Goal: Transaction & Acquisition: Purchase product/service

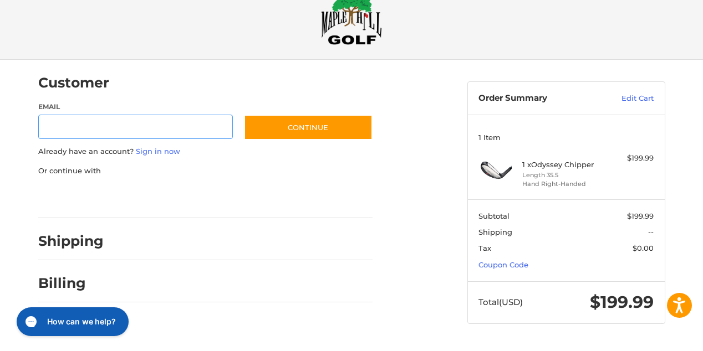
scroll to position [32, 0]
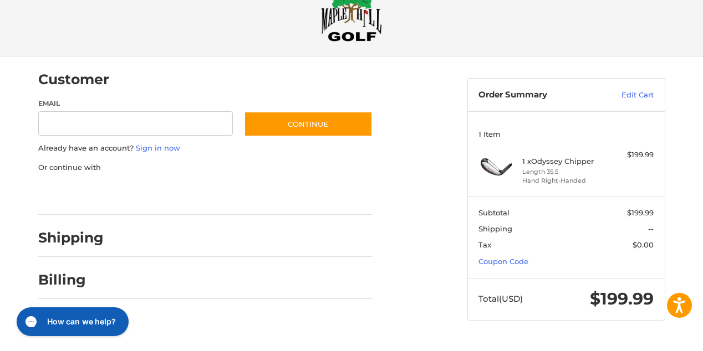
click at [624, 351] on div at bounding box center [351, 352] width 703 height 0
click at [560, 351] on div at bounding box center [351, 352] width 703 height 0
click at [99, 233] on h2 "Shipping" at bounding box center [70, 237] width 65 height 17
click at [196, 125] on input "Email" at bounding box center [135, 123] width 195 height 25
click at [166, 147] on link "Sign in now" at bounding box center [158, 148] width 44 height 9
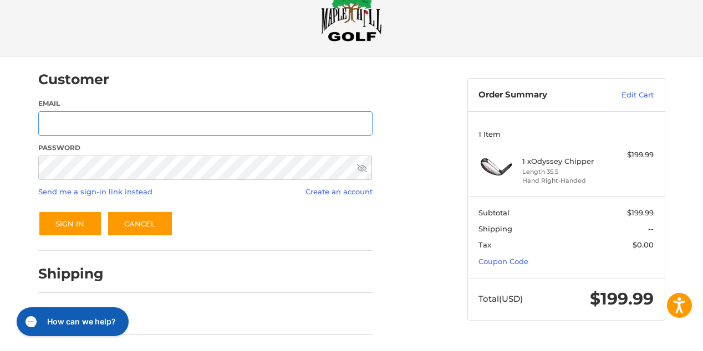
click at [218, 126] on input "Email" at bounding box center [205, 123] width 334 height 25
type input "**********"
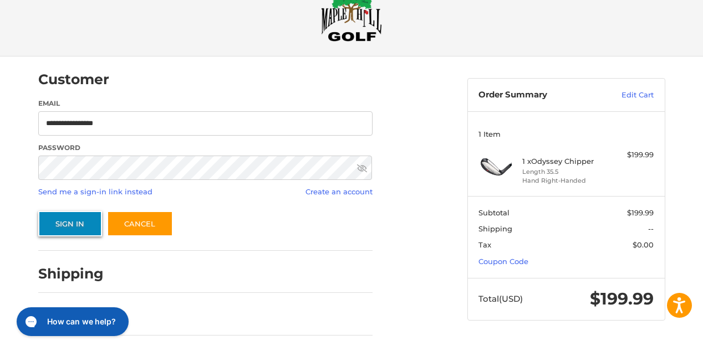
click at [76, 219] on button "Sign In" at bounding box center [70, 223] width 64 height 25
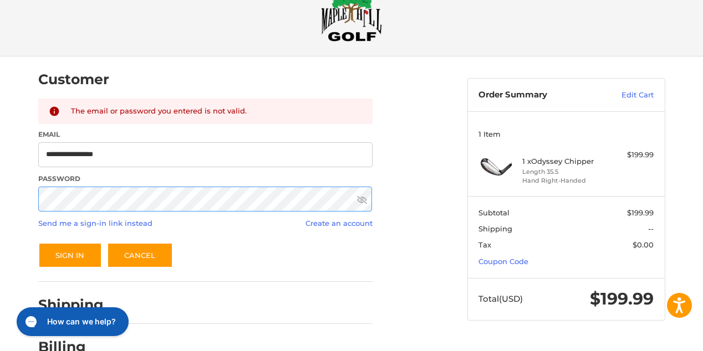
click at [10, 189] on div "**********" at bounding box center [351, 238] width 703 height 362
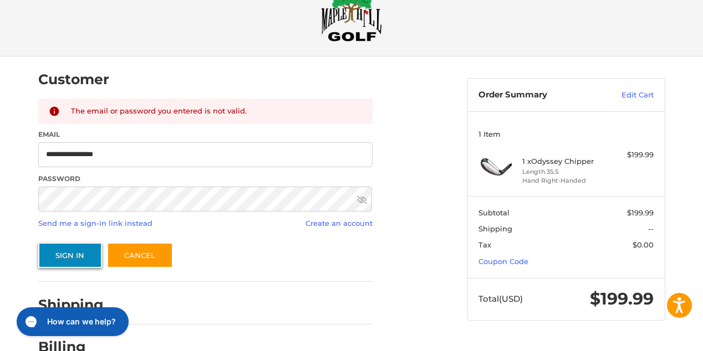
click at [69, 254] on button "Sign In" at bounding box center [70, 255] width 64 height 25
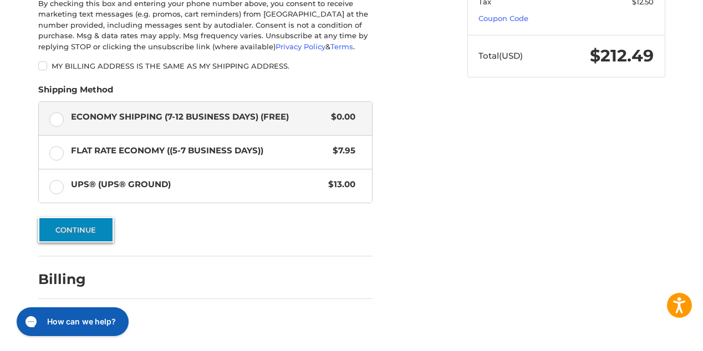
scroll to position [276, 0]
click at [94, 230] on button "Continue" at bounding box center [75, 229] width 75 height 25
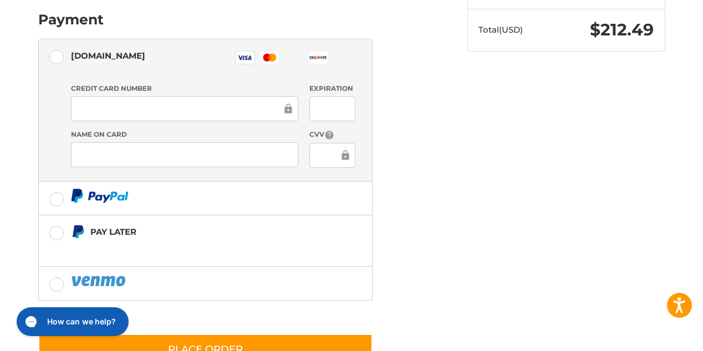
scroll to position [319, 0]
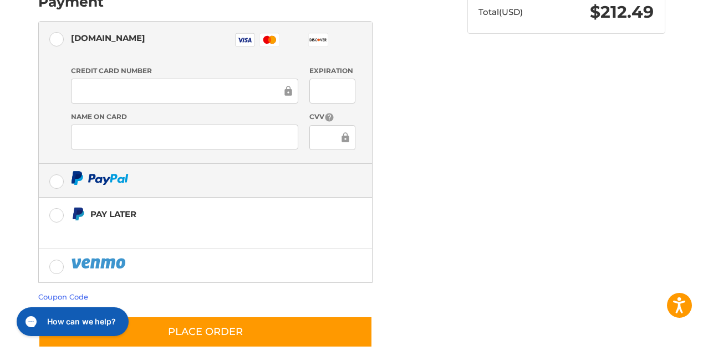
click at [58, 176] on label at bounding box center [205, 180] width 333 height 33
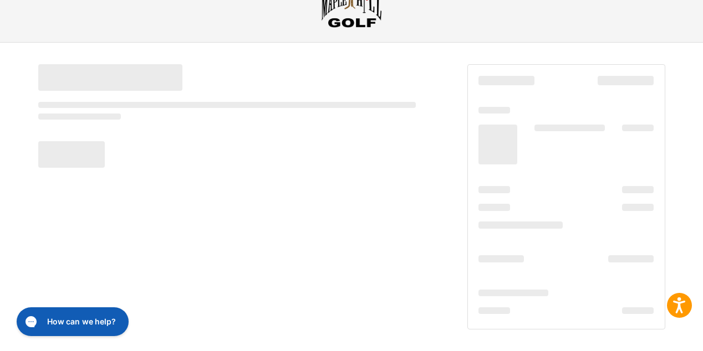
scroll to position [46, 0]
